Goal: Find specific page/section: Find specific page/section

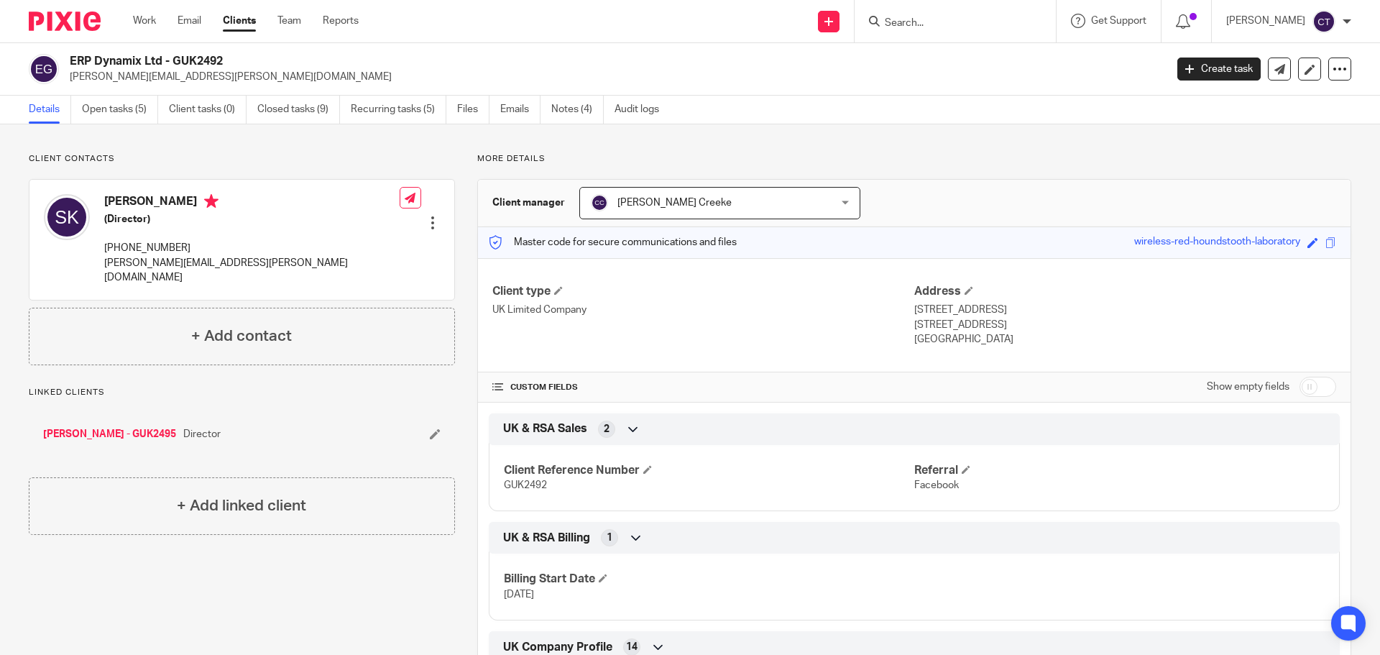
click at [916, 27] on input "Search" at bounding box center [948, 23] width 129 height 13
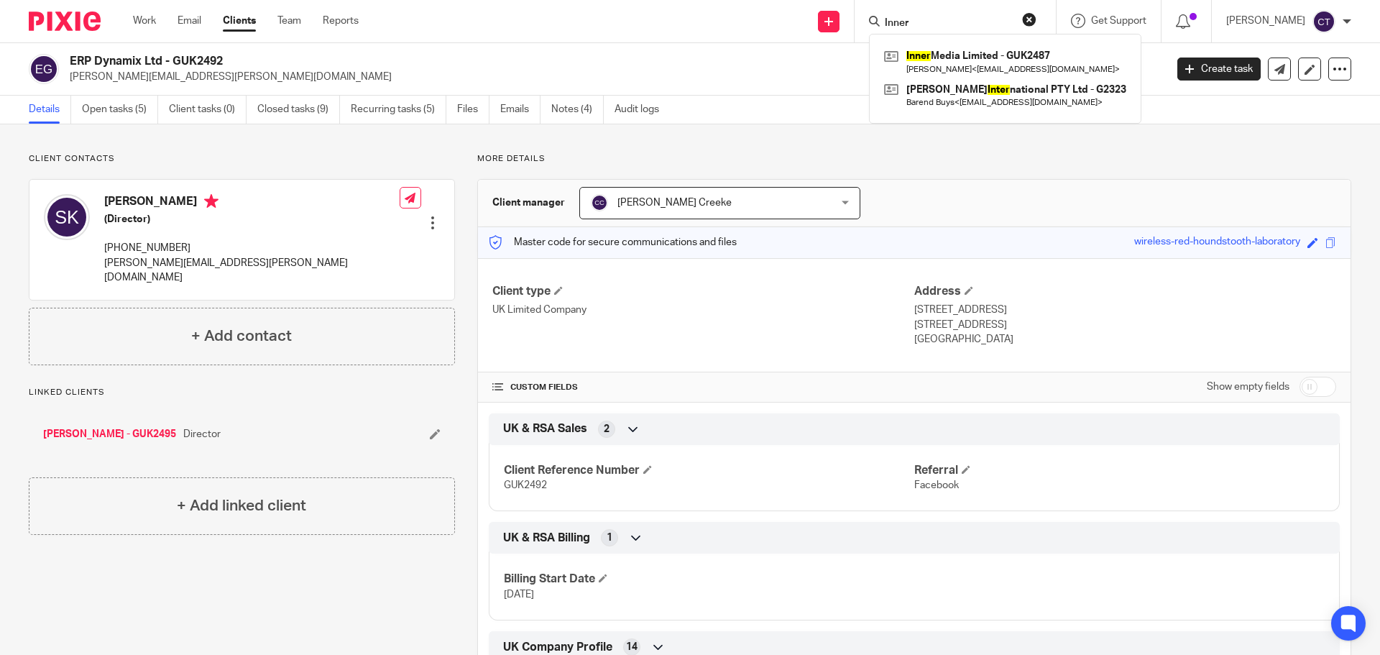
type input "Inner"
click at [933, 55] on link at bounding box center [1005, 61] width 249 height 33
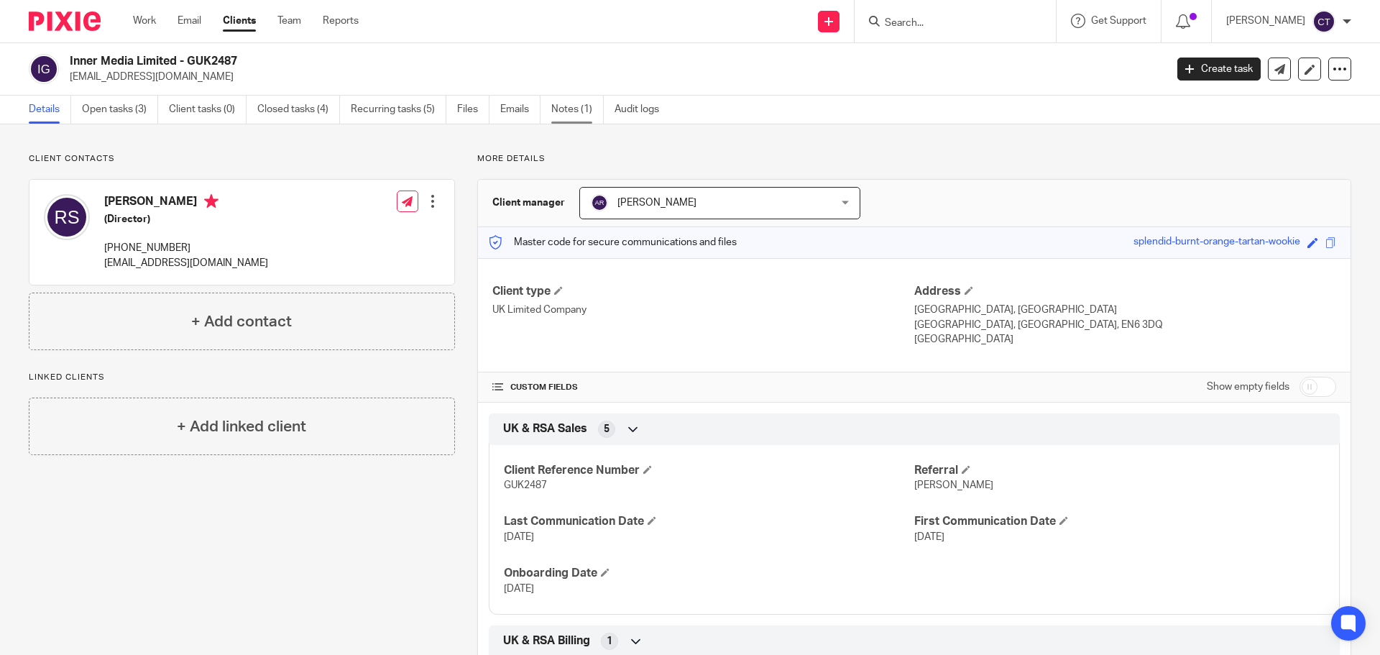
click at [566, 110] on link "Notes (1)" at bounding box center [577, 110] width 52 height 28
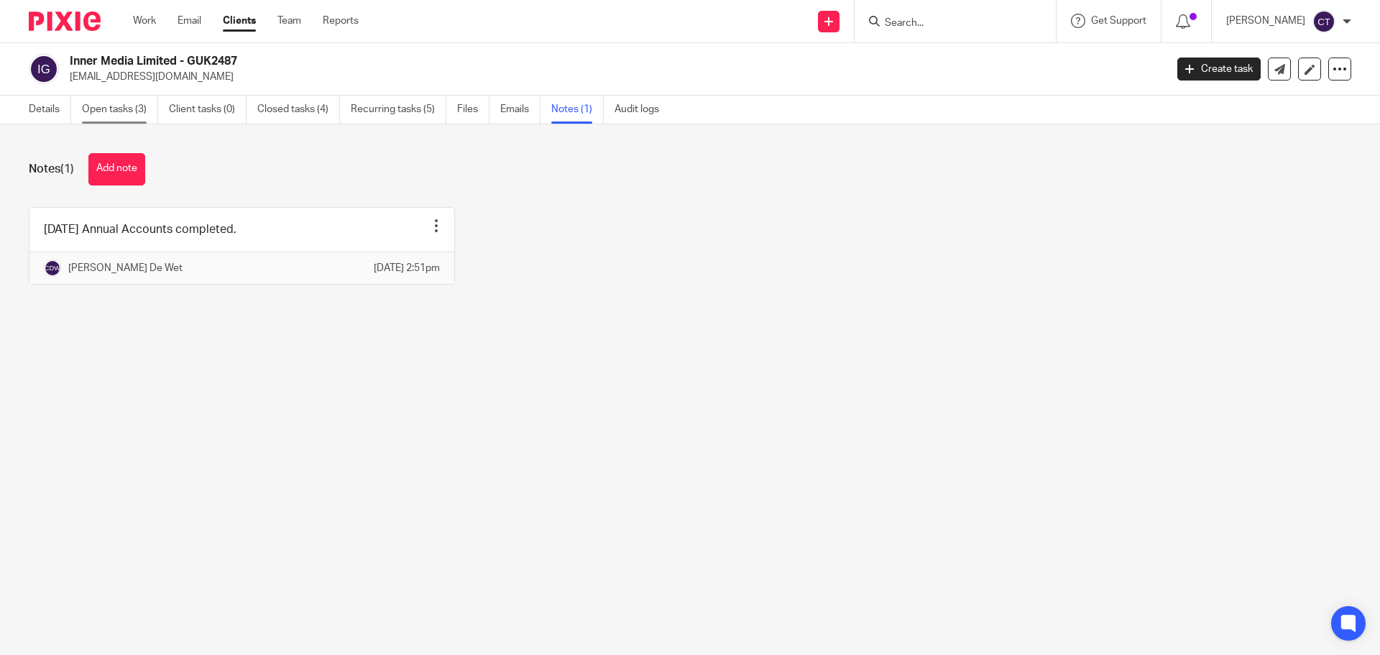
click at [120, 107] on link "Open tasks (3)" at bounding box center [120, 110] width 76 height 28
